Goal: Communication & Community: Answer question/provide support

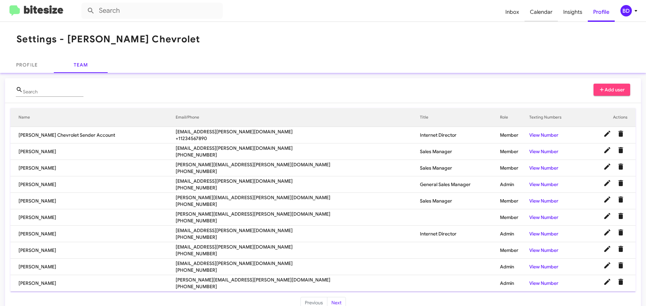
click at [543, 12] on span "Calendar" at bounding box center [540, 12] width 33 height 20
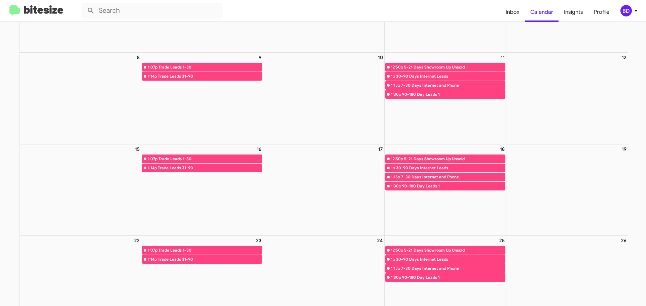
scroll to position [135, 0]
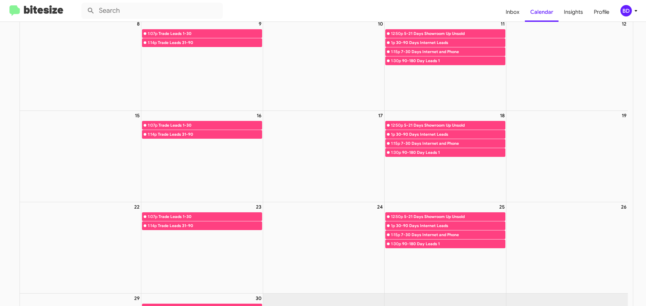
click at [47, 12] on img at bounding box center [36, 10] width 54 height 11
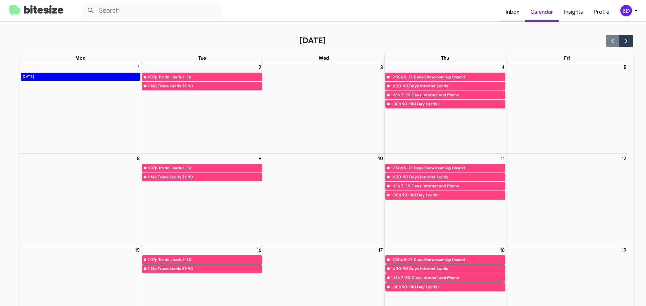
click at [510, 12] on span "Inbox" at bounding box center [512, 12] width 25 height 20
click at [512, 12] on span "Inbox" at bounding box center [512, 12] width 25 height 20
click at [40, 13] on img at bounding box center [36, 10] width 54 height 11
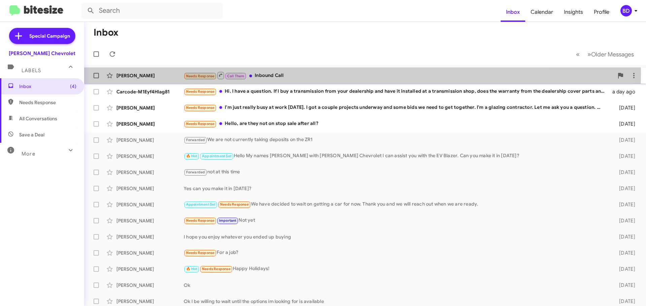
click at [124, 75] on div "[PERSON_NAME]" at bounding box center [149, 75] width 67 height 7
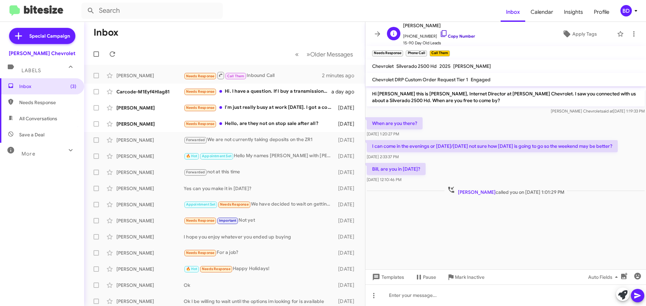
click at [451, 36] on link "Copy Number" at bounding box center [457, 36] width 35 height 5
